Goal: Information Seeking & Learning: Learn about a topic

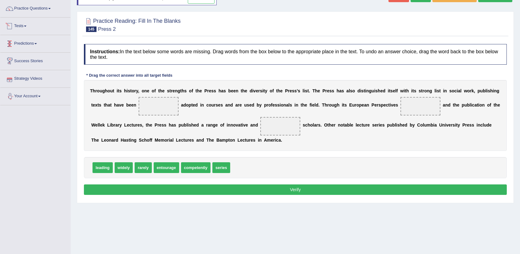
scroll to position [38, 0]
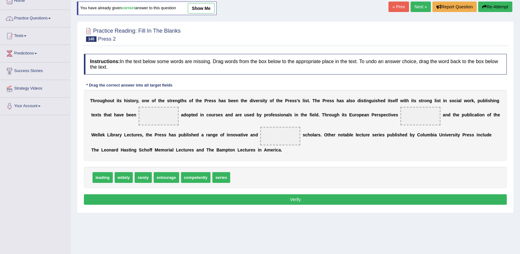
click at [27, 34] on link "Tests" at bounding box center [35, 34] width 70 height 15
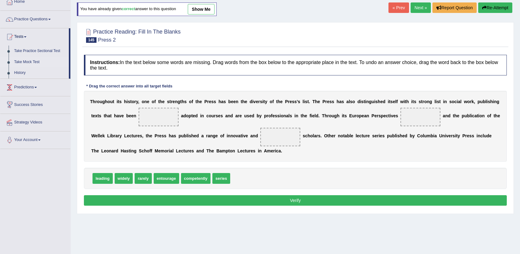
scroll to position [7, 0]
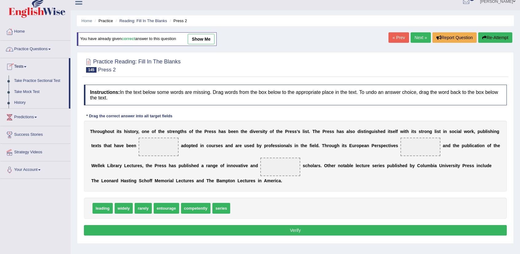
click at [28, 47] on link "Practice Questions" at bounding box center [35, 48] width 70 height 15
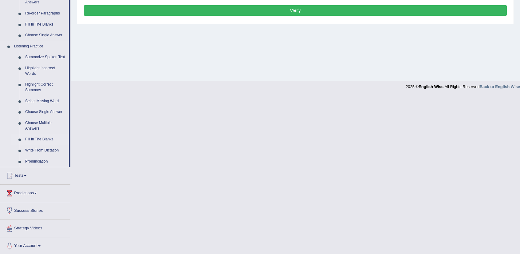
scroll to position [227, 0]
click at [50, 151] on link "Write From Dictation" at bounding box center [45, 150] width 46 height 11
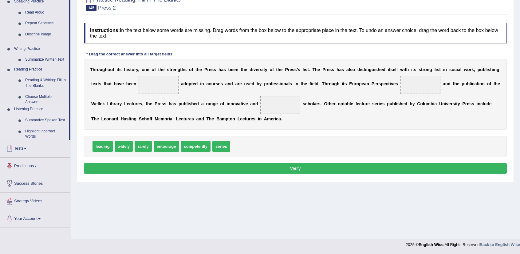
scroll to position [69, 0]
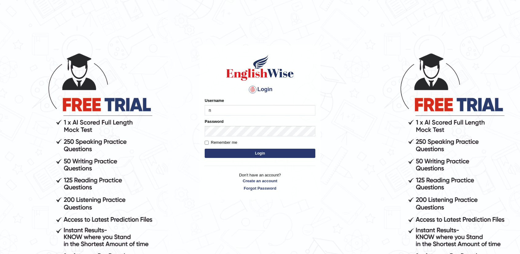
type input "nandhini_aus"
click at [282, 154] on button "Login" at bounding box center [260, 153] width 111 height 9
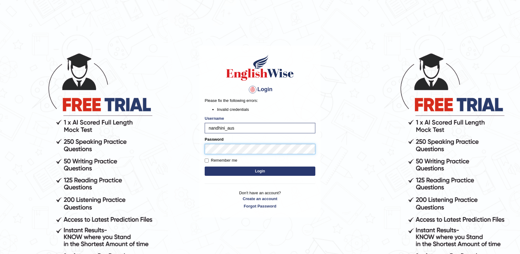
click at [199, 150] on main "Login Please fix the following errors: Invalid credentials Username nandhini_au…" at bounding box center [260, 122] width 123 height 192
click at [277, 168] on button "Login" at bounding box center [260, 170] width 111 height 9
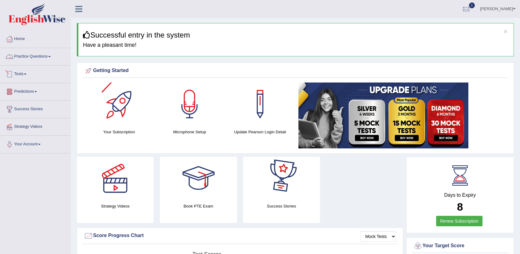
click at [28, 52] on link "Practice Questions" at bounding box center [35, 55] width 70 height 15
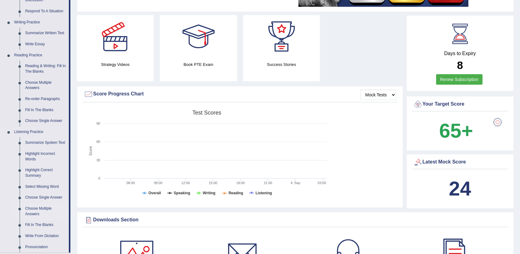
scroll to position [185, 0]
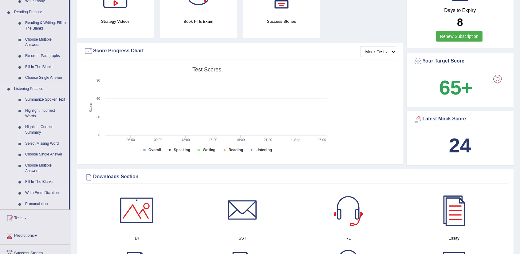
click at [44, 191] on link "Write From Dictation" at bounding box center [45, 192] width 46 height 11
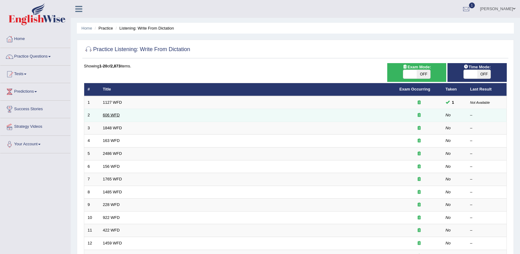
click at [114, 114] on link "606 WFD" at bounding box center [111, 115] width 17 height 5
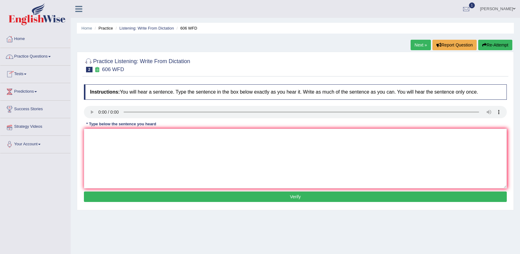
click at [499, 46] on button "Re-Attempt" at bounding box center [496, 45] width 34 height 10
click at [123, 139] on textarea at bounding box center [295, 159] width 423 height 60
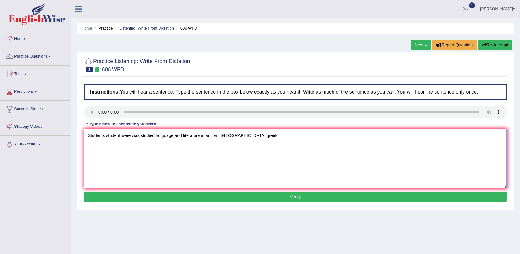
type textarea "Students student were was studied language and literature in ancient greece gre…"
drag, startPoint x: 265, startPoint y: 197, endPoint x: 279, endPoint y: 197, distance: 13.5
click at [274, 197] on button "Verify" at bounding box center [295, 196] width 423 height 10
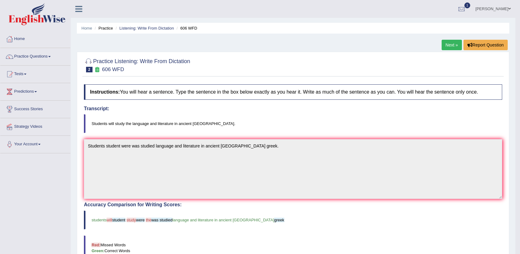
click at [445, 48] on link "Next »" at bounding box center [452, 45] width 20 height 10
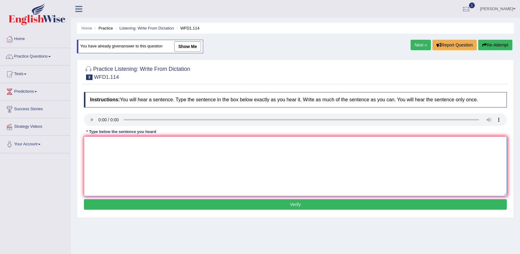
click at [373, 158] on textarea at bounding box center [295, 166] width 423 height 60
type textarea "The authors author earlier earliers early work works less philosophical philoso…"
click at [303, 203] on button "Verify" at bounding box center [295, 204] width 423 height 10
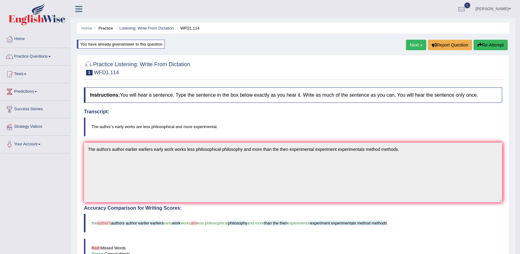
click at [417, 46] on link "Next »" at bounding box center [416, 45] width 20 height 10
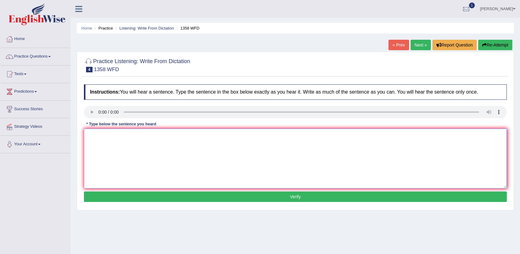
click at [112, 142] on textarea at bounding box center [295, 159] width 423 height 60
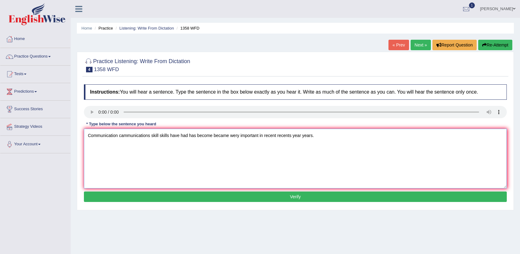
type textarea "Communication cammunications skill skills have had has become became wery impor…"
click at [234, 195] on button "Verify" at bounding box center [295, 196] width 423 height 10
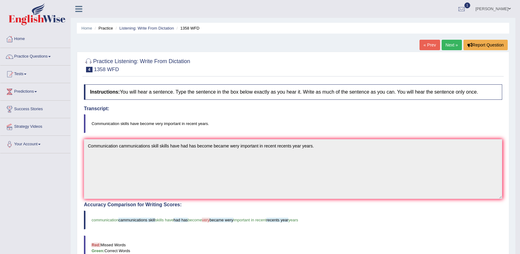
click at [448, 46] on link "Next »" at bounding box center [452, 45] width 20 height 10
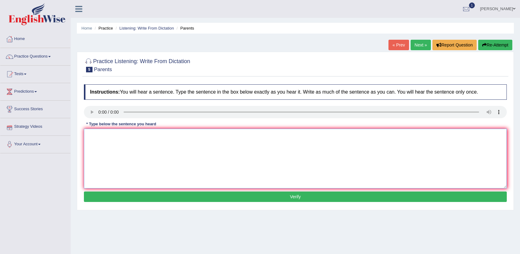
click at [135, 134] on textarea at bounding box center [295, 159] width 423 height 60
click at [211, 153] on textarea at bounding box center [295, 159] width 423 height 60
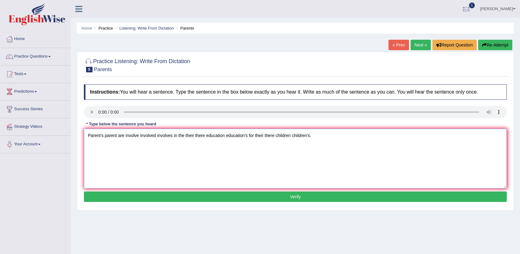
type textarea "Parent's parent are involve involved involves in the their there education educ…"
click at [202, 192] on button "Verify" at bounding box center [295, 196] width 423 height 10
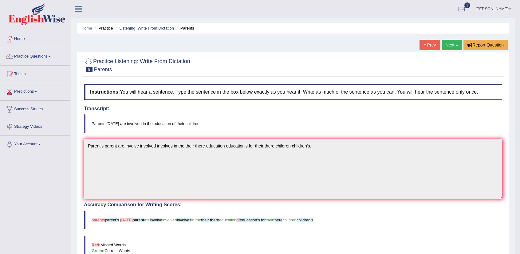
click at [451, 42] on link "Next »" at bounding box center [452, 45] width 20 height 10
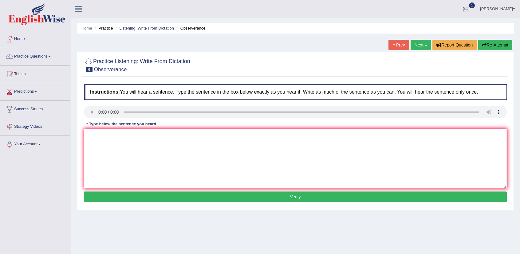
click at [352, 145] on textarea at bounding box center [295, 159] width 423 height 60
click at [172, 162] on textarea at bounding box center [295, 159] width 423 height 60
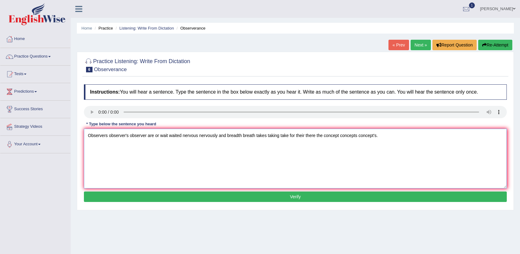
type textarea "Observers observer's observer are or wait waited nervous nervously and breadth …"
click at [289, 192] on button "Verify" at bounding box center [295, 196] width 423 height 10
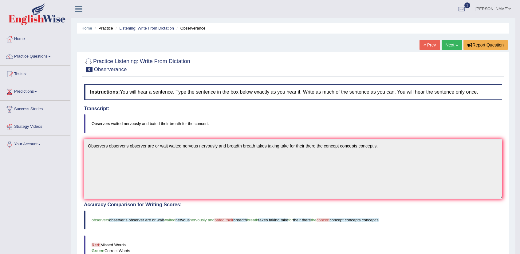
click at [448, 45] on link "Next »" at bounding box center [452, 45] width 20 height 10
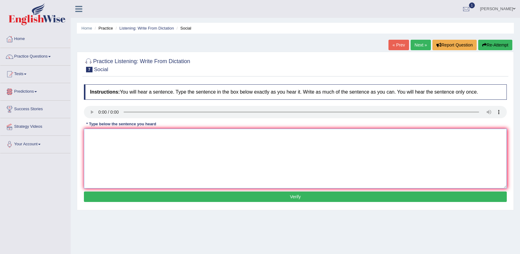
click at [136, 132] on textarea at bounding box center [295, 159] width 423 height 60
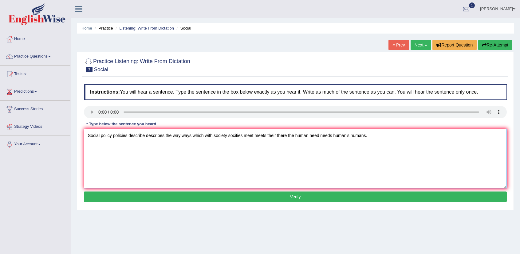
type textarea "Social policy policies describe describes the way ways which with society socit…"
click at [240, 195] on button "Verify" at bounding box center [295, 196] width 423 height 10
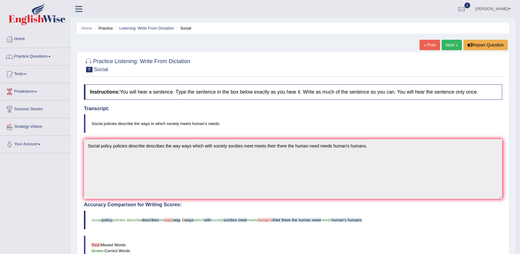
click at [449, 44] on link "Next »" at bounding box center [452, 45] width 20 height 10
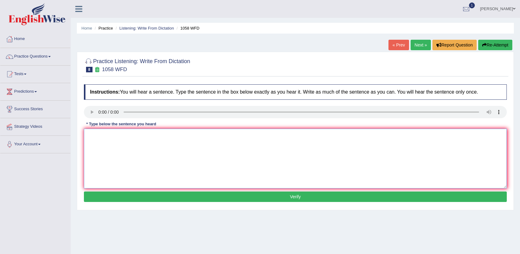
click at [262, 144] on textarea at bounding box center [295, 159] width 423 height 60
type textarea "This these course grade stage stages cant cannot can't be taught thought traut."
click at [243, 197] on button "Verify" at bounding box center [295, 196] width 423 height 10
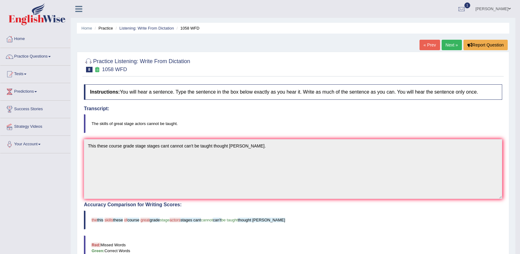
click at [450, 40] on link "Next »" at bounding box center [452, 45] width 20 height 10
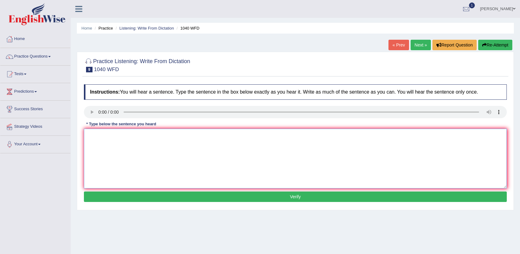
click at [137, 151] on textarea at bounding box center [295, 159] width 423 height 60
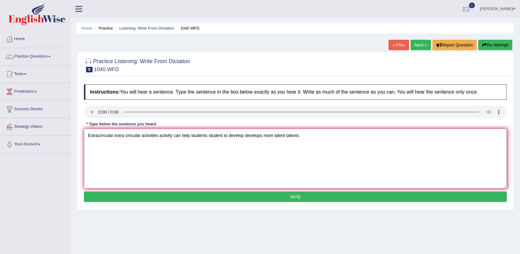
type textarea "Extracirrcular extra cirrcular activities activity can help students student to…"
click at [262, 196] on button "Verify" at bounding box center [295, 196] width 423 height 10
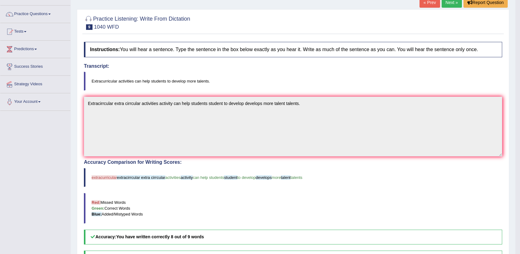
scroll to position [31, 0]
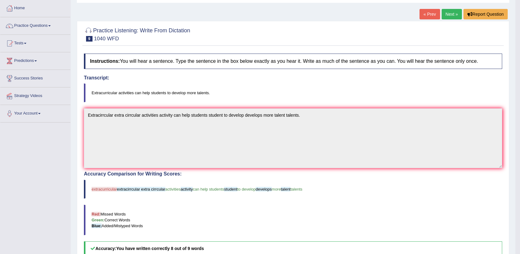
click at [290, 213] on blockquote "Red: Missed Words Green: Correct Words Blue: Added/Mistyped Words" at bounding box center [293, 220] width 419 height 30
click at [47, 30] on link "Practice Questions" at bounding box center [35, 24] width 70 height 15
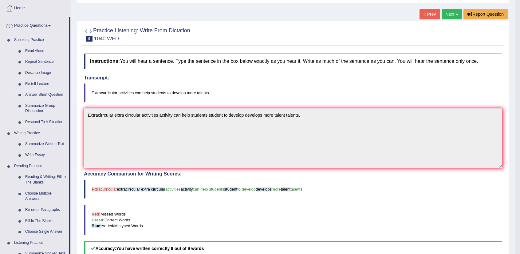
scroll to position [62, 0]
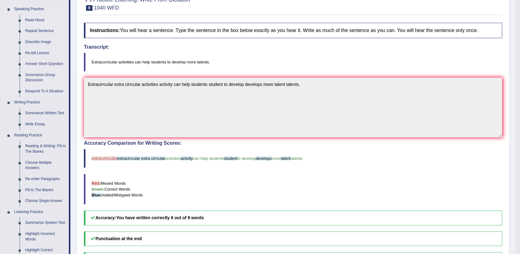
click at [41, 21] on link "Read Aloud" at bounding box center [45, 20] width 46 height 11
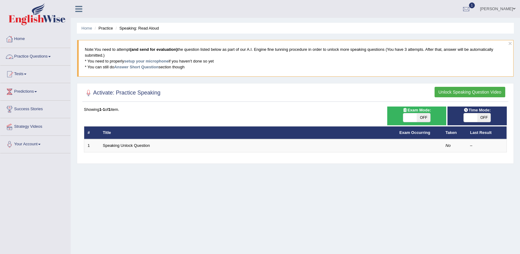
click at [427, 120] on span "OFF" at bounding box center [424, 117] width 14 height 9
checkbox input "true"
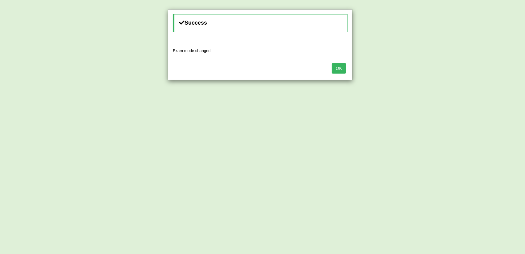
click at [336, 69] on button "OK" at bounding box center [339, 68] width 14 height 10
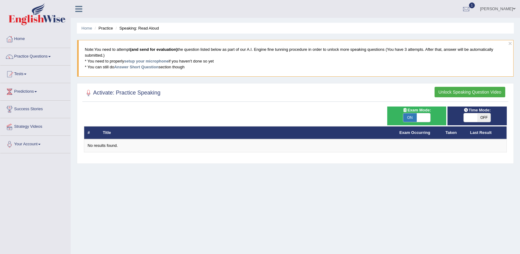
click at [487, 117] on span "OFF" at bounding box center [485, 117] width 14 height 9
checkbox input "true"
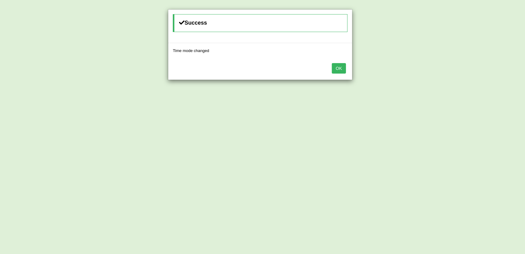
click at [337, 66] on button "OK" at bounding box center [339, 68] width 14 height 10
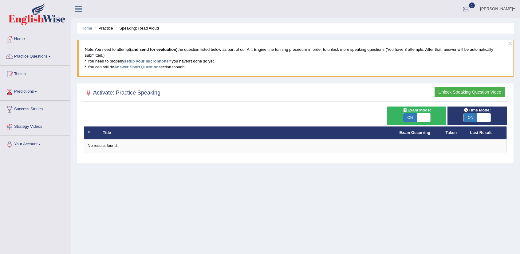
click at [483, 91] on button "Unlock Speaking Question Video" at bounding box center [470, 92] width 71 height 10
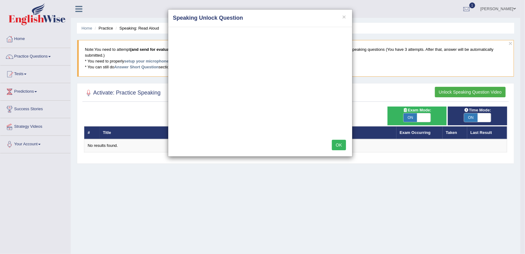
click at [336, 145] on button "OK" at bounding box center [339, 145] width 14 height 10
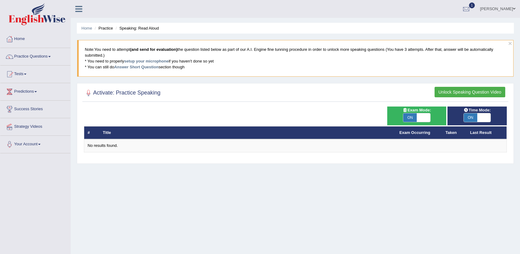
click at [336, 145] on div "No results found." at bounding box center [296, 146] width 416 height 6
click at [45, 45] on link "Home" at bounding box center [35, 37] width 70 height 15
